Goal: Obtain resource: Obtain resource

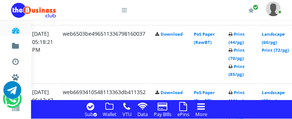
scroll to position [1225, 218]
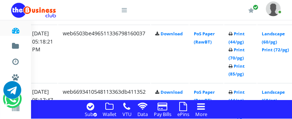
click at [281, 106] on link "Print (72/pg)" at bounding box center [275, 109] width 27 height 6
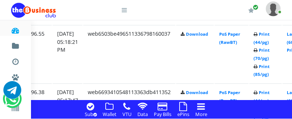
scroll to position [1224, 131]
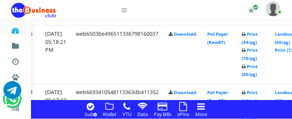
click at [289, 106] on link "Print (72/pg)" at bounding box center [288, 109] width 27 height 6
click at [290, 106] on link "Print (72/pg)" at bounding box center [288, 109] width 27 height 6
click at [289, 106] on link "Print (72/pg)" at bounding box center [288, 109] width 27 height 6
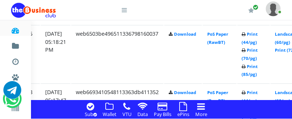
click at [286, 84] on td "Landscape (60/pg) Print (72/pg)" at bounding box center [289, 113] width 39 height 58
click at [288, 106] on link "Print (72/pg)" at bounding box center [288, 109] width 27 height 6
click at [186, 110] on icon at bounding box center [183, 106] width 8 height 9
click at [289, 106] on link "Print (72/pg)" at bounding box center [288, 109] width 27 height 6
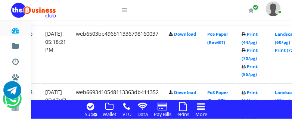
click at [288, 106] on link "Print (72/pg)" at bounding box center [288, 109] width 27 height 6
click at [290, 106] on link "Print (72/pg)" at bounding box center [288, 109] width 27 height 6
click at [182, 107] on icon at bounding box center [183, 106] width 8 height 9
click at [287, 106] on link "Print (72/pg)" at bounding box center [288, 109] width 27 height 6
click at [290, 106] on link "Print (72/pg)" at bounding box center [288, 109] width 27 height 6
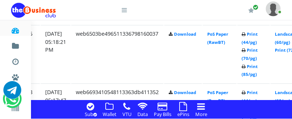
click at [290, 106] on link "Print (72/pg)" at bounding box center [288, 109] width 27 height 6
click at [185, 104] on icon at bounding box center [183, 106] width 8 height 9
click at [289, 106] on link "Print (72/pg)" at bounding box center [288, 109] width 27 height 6
click at [184, 103] on icon at bounding box center [183, 106] width 8 height 9
click at [289, 106] on link "Print (72/pg)" at bounding box center [288, 109] width 27 height 6
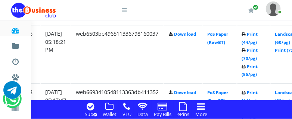
click at [288, 106] on link "Print (72/pg)" at bounding box center [288, 109] width 27 height 6
click at [289, 106] on link "Print (72/pg)" at bounding box center [288, 109] width 27 height 6
click at [287, 106] on link "Print (72/pg)" at bounding box center [288, 109] width 27 height 6
